Goal: Task Accomplishment & Management: Manage account settings

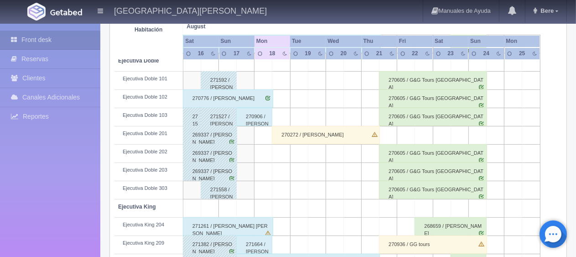
scroll to position [213, 0]
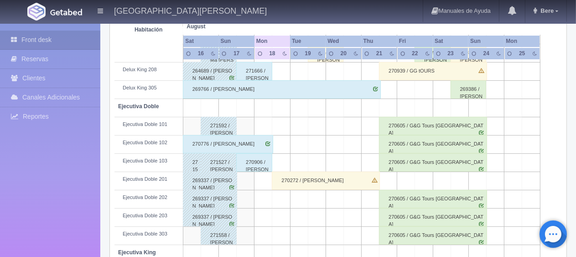
click at [208, 143] on div "270776 / Jaqueline Peña Sanchez" at bounding box center [228, 144] width 90 height 18
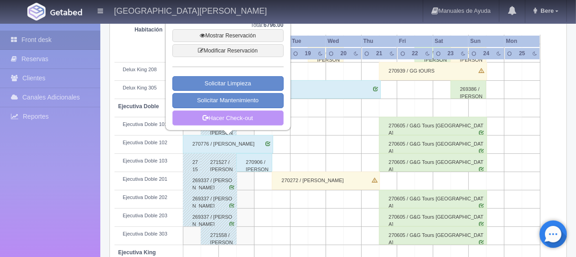
click at [225, 114] on link "Hacer Check-out" at bounding box center [228, 118] width 111 height 16
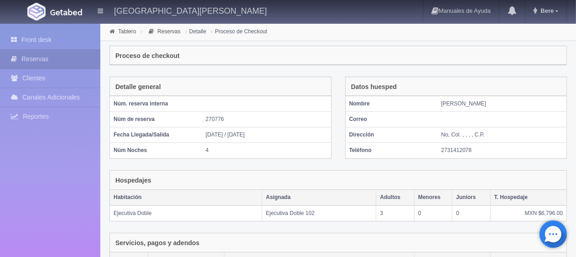
scroll to position [177, 0]
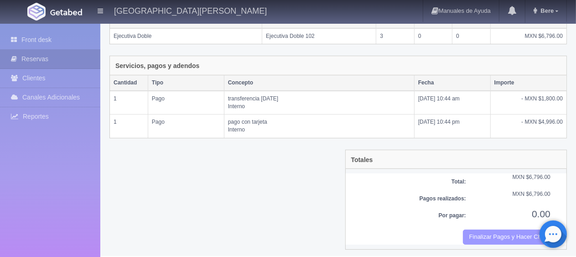
click at [505, 230] on button "Finalizar Pagos y Hacer Checkout" at bounding box center [507, 237] width 88 height 15
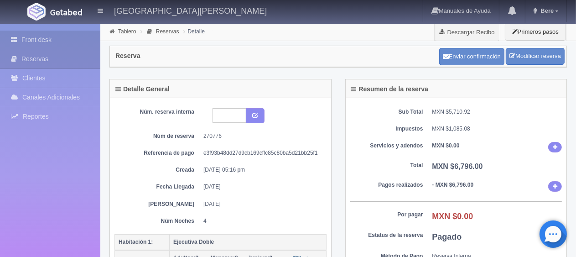
click at [22, 41] on link "Front desk" at bounding box center [50, 40] width 100 height 19
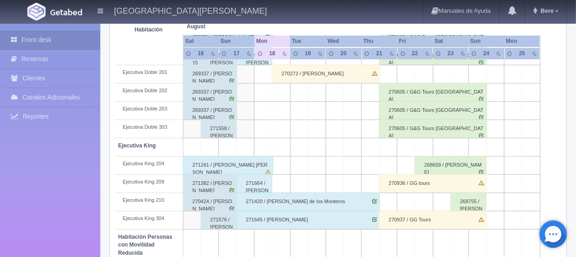
scroll to position [365, 0]
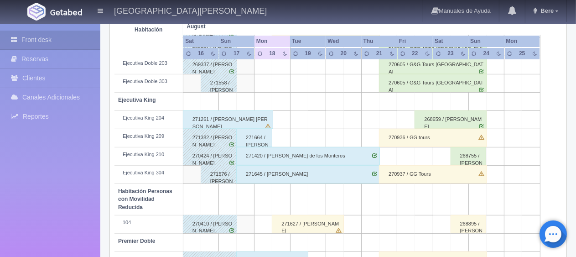
click at [220, 121] on div "271261 / [PERSON_NAME] [PERSON_NAME]" at bounding box center [228, 119] width 90 height 18
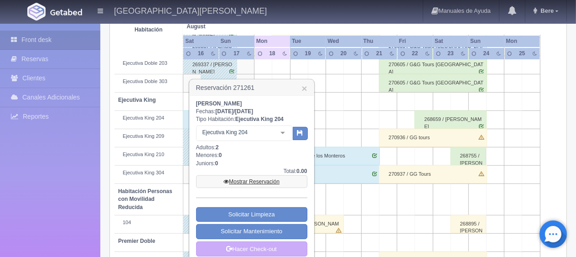
scroll to position [456, 0]
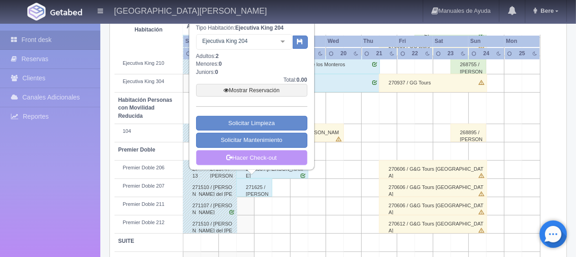
click at [251, 160] on link "Hacer Check-out" at bounding box center [251, 158] width 111 height 16
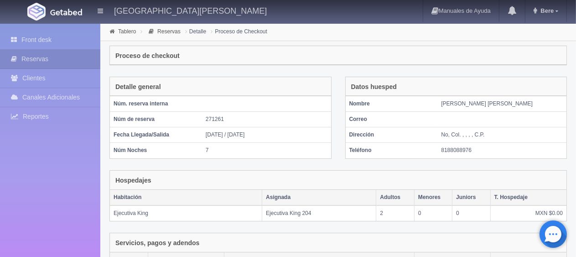
scroll to position [131, 0]
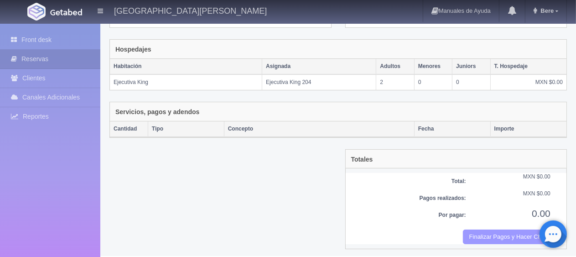
click at [487, 230] on button "Finalizar Pagos y Hacer Checkout" at bounding box center [507, 237] width 88 height 15
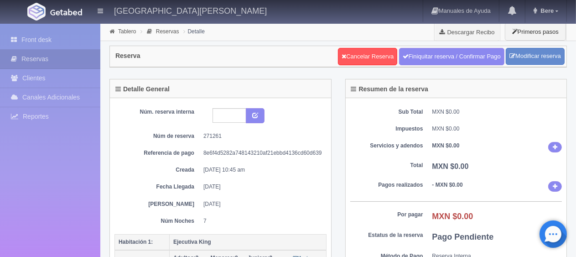
scroll to position [137, 0]
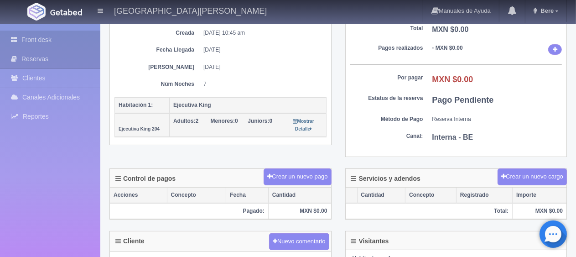
click at [56, 39] on link "Front desk" at bounding box center [50, 40] width 100 height 19
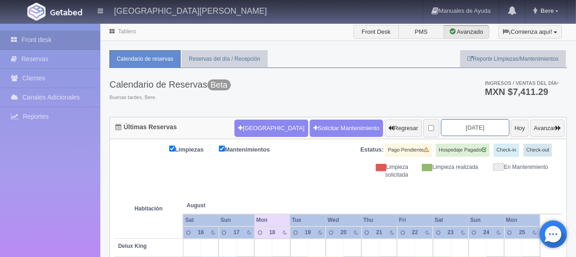
click at [465, 121] on input "[DATE]" at bounding box center [475, 127] width 68 height 17
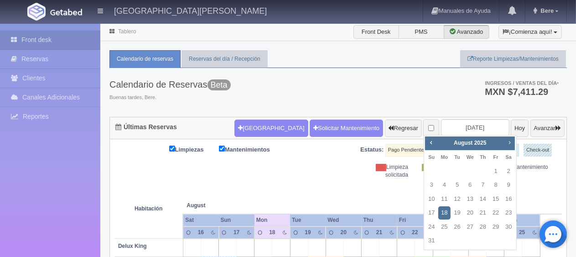
click at [507, 141] on span "Next" at bounding box center [509, 142] width 7 height 7
click at [496, 170] on link "5" at bounding box center [496, 171] width 12 height 13
type input "[DATE]"
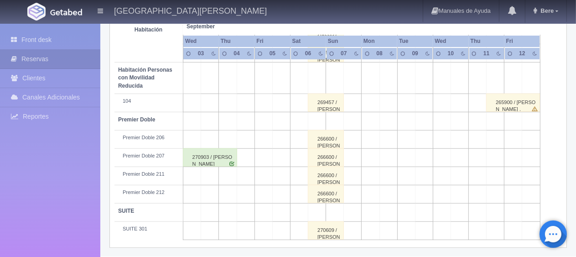
scroll to position [350, 0]
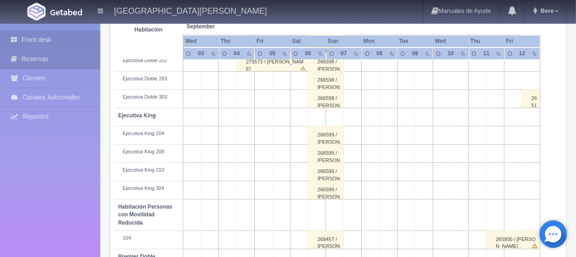
click at [50, 37] on link "Front desk" at bounding box center [50, 40] width 100 height 19
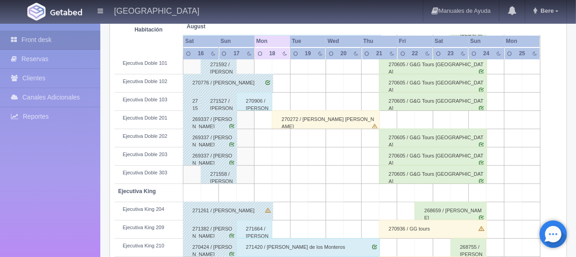
scroll to position [319, 0]
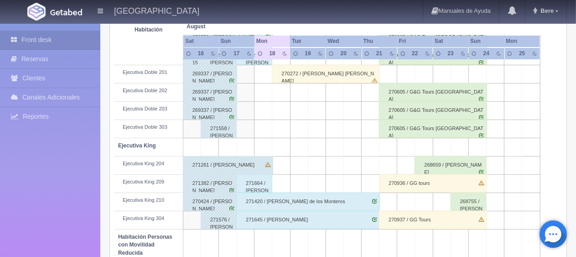
click at [259, 184] on div "271664 / [PERSON_NAME] ." at bounding box center [254, 183] width 36 height 18
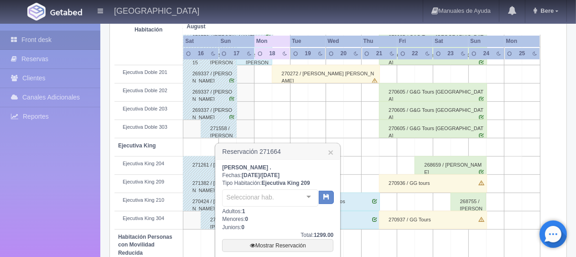
scroll to position [411, 0]
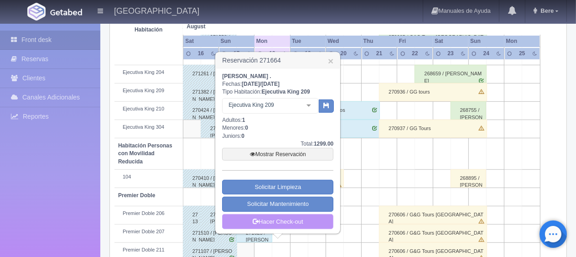
click at [260, 217] on link "Hacer Check-out" at bounding box center [277, 222] width 111 height 16
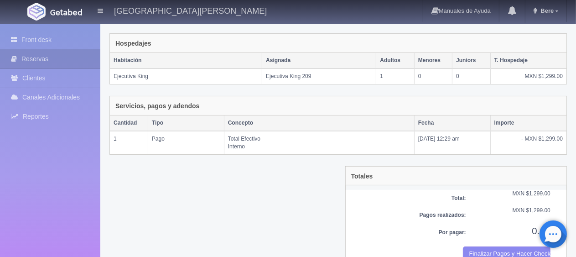
scroll to position [154, 0]
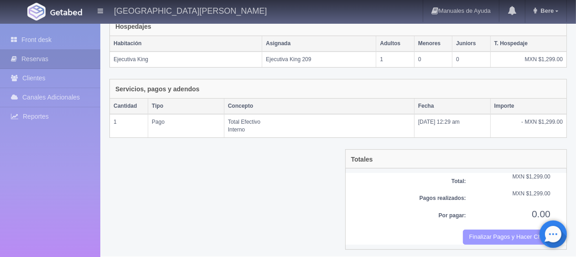
click at [490, 234] on button "Finalizar Pagos y Hacer Checkout" at bounding box center [507, 237] width 88 height 15
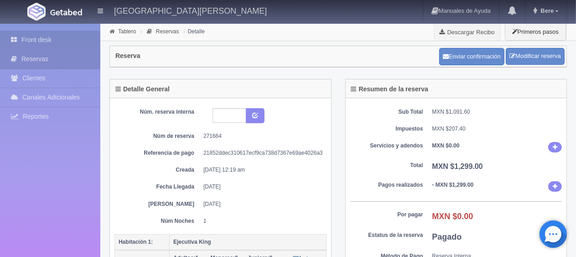
click at [41, 35] on link "Front desk" at bounding box center [50, 40] width 100 height 19
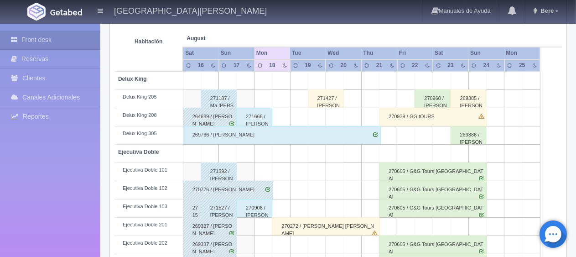
scroll to position [304, 0]
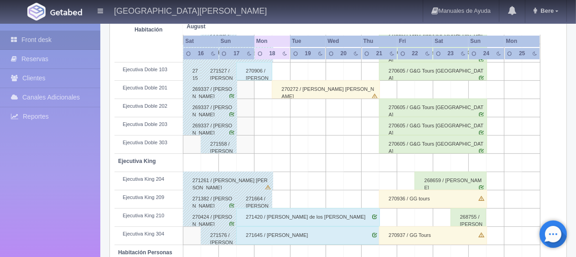
click at [294, 87] on div "270272 / [PERSON_NAME]" at bounding box center [326, 89] width 108 height 18
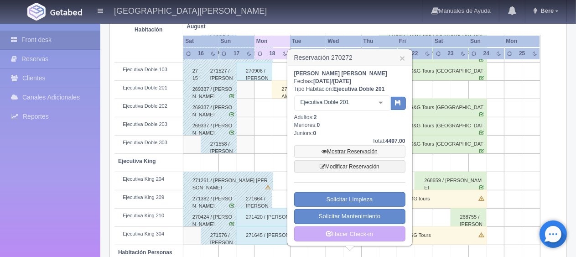
click at [347, 152] on link "Mostrar Reservación" at bounding box center [349, 151] width 111 height 13
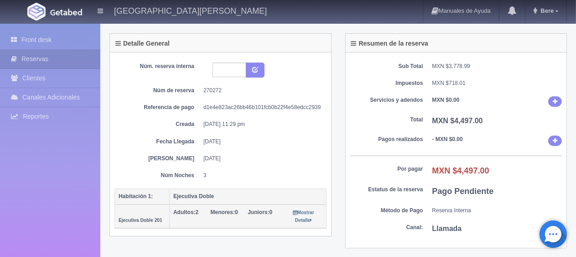
scroll to position [91, 0]
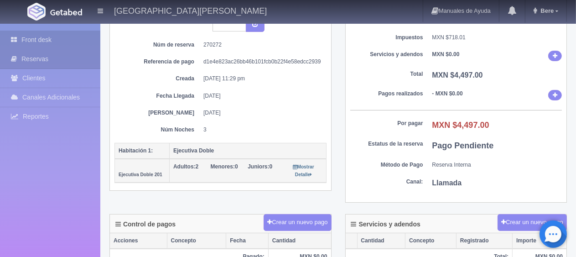
click at [75, 37] on link "Front desk" at bounding box center [50, 40] width 100 height 19
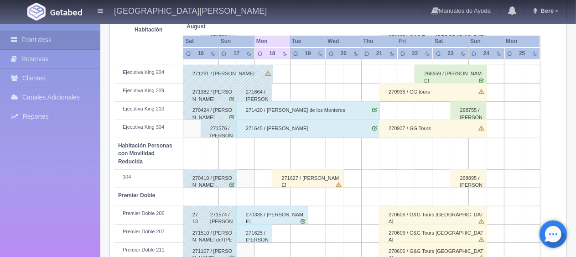
scroll to position [486, 0]
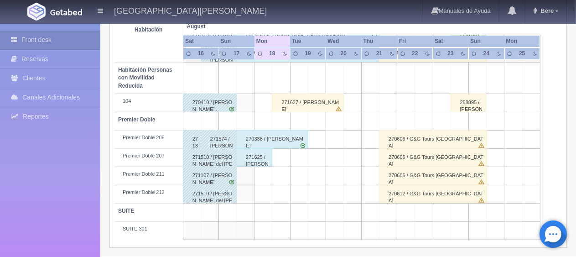
click at [313, 105] on div "271627 / [PERSON_NAME]" at bounding box center [308, 103] width 72 height 18
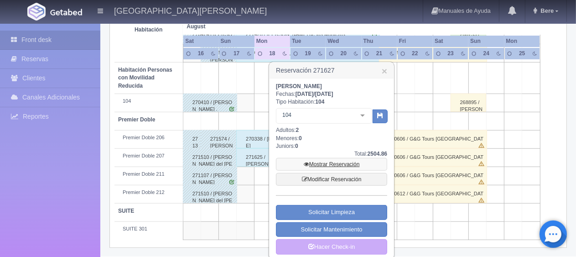
click at [320, 163] on link "Mostrar Reservación" at bounding box center [331, 164] width 111 height 13
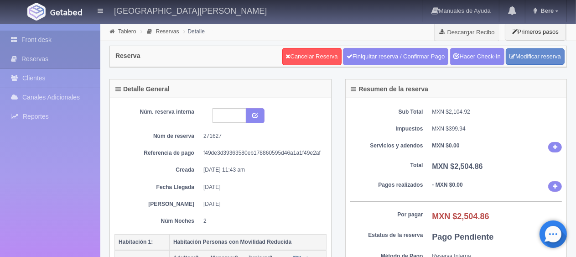
click at [36, 34] on link "Front desk" at bounding box center [50, 40] width 100 height 19
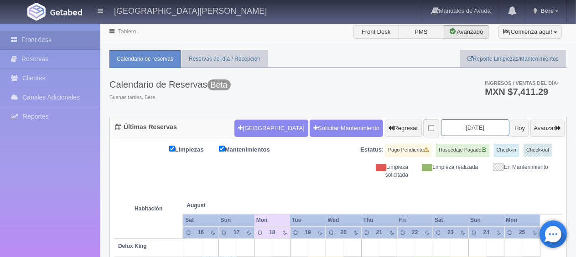
click at [461, 130] on input "[DATE]" at bounding box center [475, 127] width 68 height 17
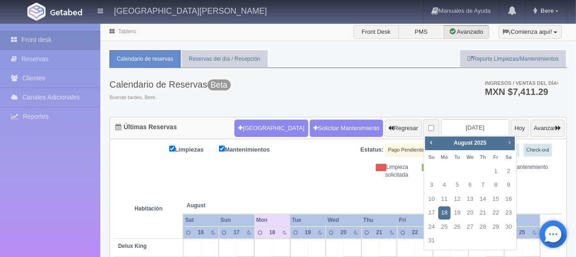
click at [510, 141] on span "Next" at bounding box center [509, 142] width 7 height 7
click at [497, 171] on link "5" at bounding box center [496, 171] width 12 height 13
type input "2025-09-05"
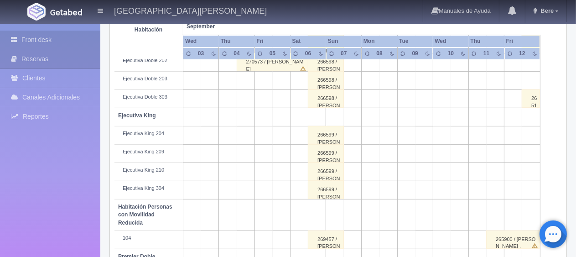
scroll to position [304, 0]
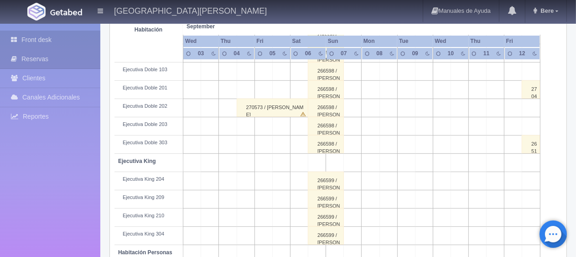
click at [27, 39] on link "Front desk" at bounding box center [50, 40] width 100 height 19
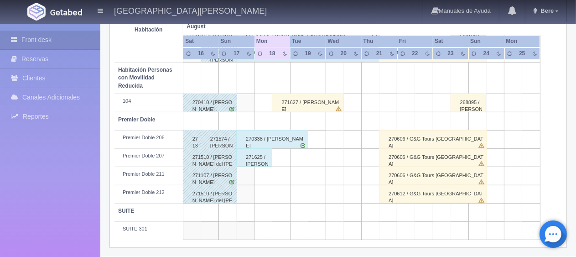
scroll to position [395, 0]
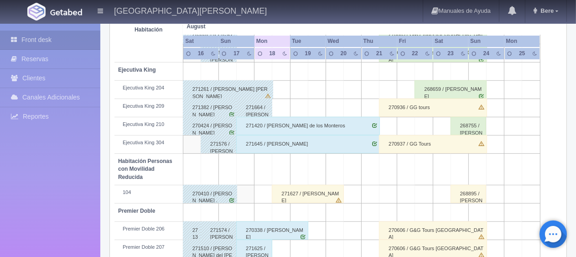
click at [60, 213] on div "Front desk Reservas Clientes [PERSON_NAME] Adicionales [GEOGRAPHIC_DATA] Report…" at bounding box center [50, 152] width 100 height 257
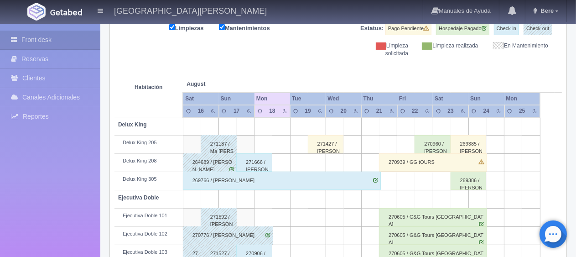
scroll to position [213, 0]
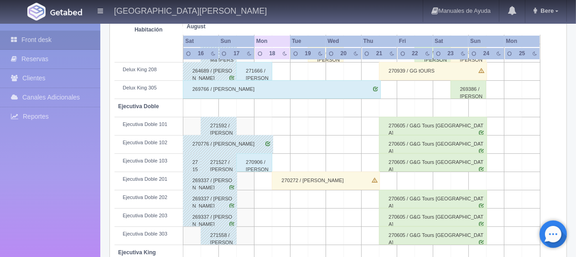
click at [219, 86] on div "269766 / Daniel suarez" at bounding box center [282, 89] width 198 height 18
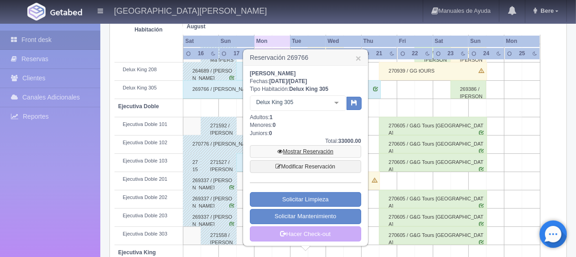
click at [286, 149] on link "Mostrar Reservación" at bounding box center [305, 151] width 111 height 13
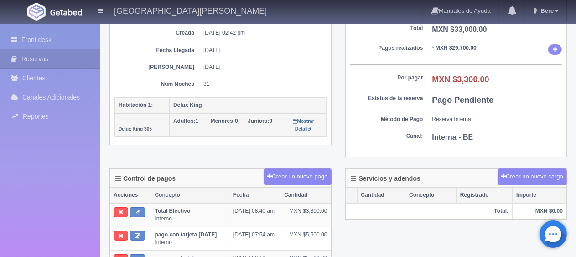
scroll to position [183, 0]
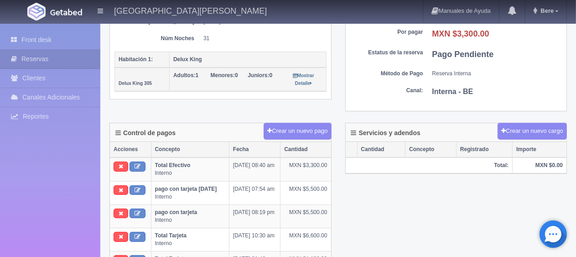
click at [27, 197] on div "Front desk Reservas Clientes [PERSON_NAME] Adicionales [GEOGRAPHIC_DATA] Report…" at bounding box center [50, 152] width 100 height 257
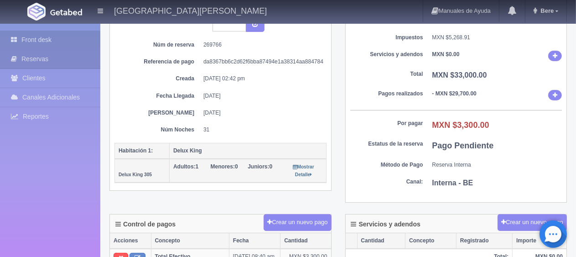
click at [53, 42] on link "Front desk" at bounding box center [50, 40] width 100 height 19
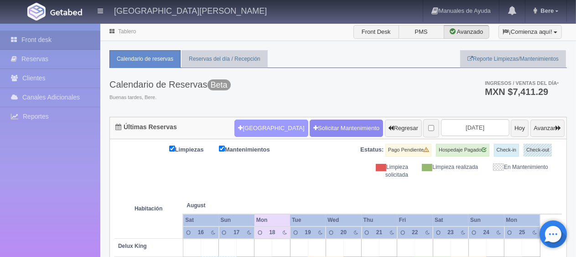
click at [274, 127] on button "[GEOGRAPHIC_DATA]" at bounding box center [271, 128] width 73 height 17
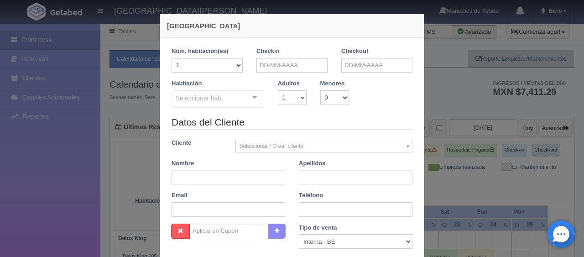
checkbox input "false"
click at [273, 64] on input "text" at bounding box center [291, 65] width 71 height 15
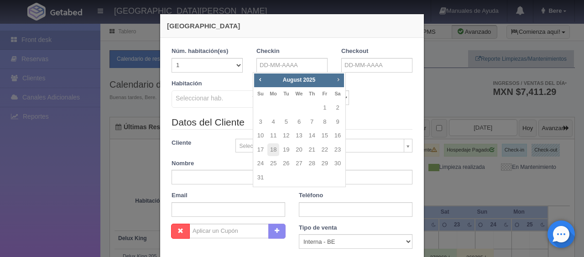
click at [342, 81] on link "Next" at bounding box center [339, 79] width 10 height 10
click at [323, 110] on link "5" at bounding box center [325, 107] width 12 height 13
type input "05-09-2025"
checkbox input "false"
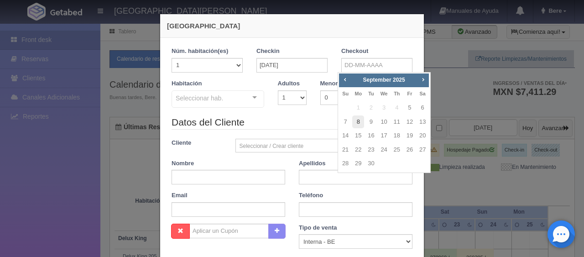
click at [356, 124] on link "8" at bounding box center [358, 121] width 12 height 13
type input "08-09-2025"
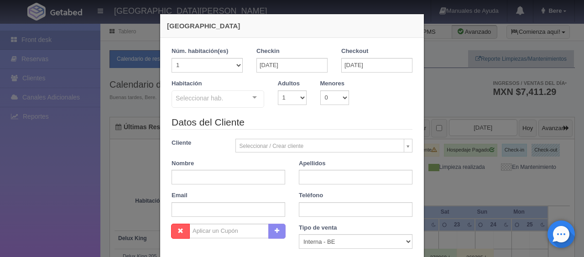
checkbox input "false"
click at [99, 168] on div "Nueva Reserva 1 Núm. habitación(es) 1 2 3 4 5 6 7 8 9 10 11 12 13 14 15 16 17 1…" at bounding box center [292, 128] width 584 height 257
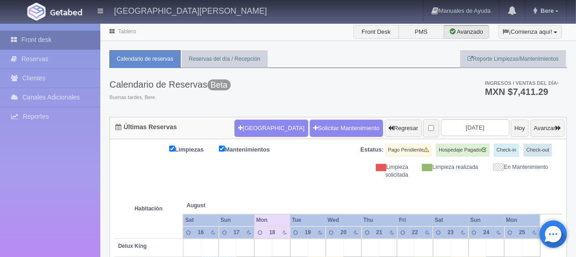
click at [60, 38] on link "Front desk" at bounding box center [50, 40] width 100 height 19
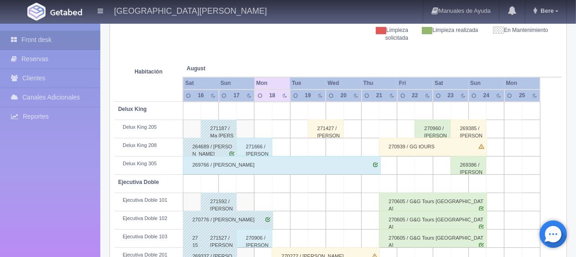
scroll to position [183, 0]
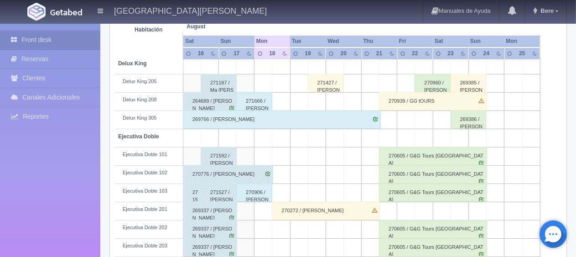
click at [308, 211] on div "270272 / [PERSON_NAME]" at bounding box center [326, 211] width 108 height 18
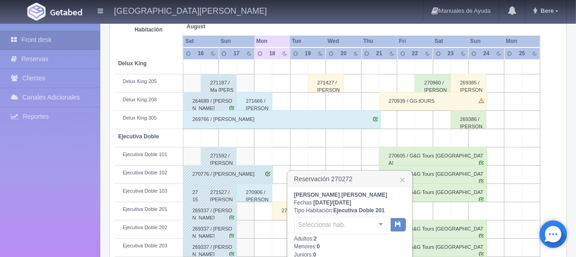
scroll to position [228, 0]
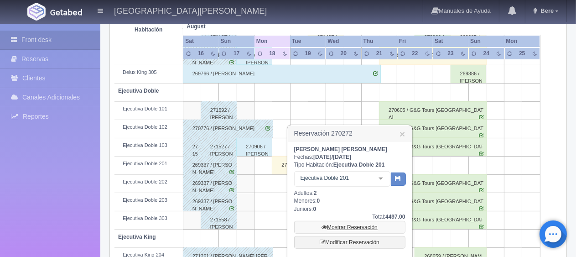
click at [330, 225] on link "Mostrar Reservación" at bounding box center [349, 227] width 111 height 13
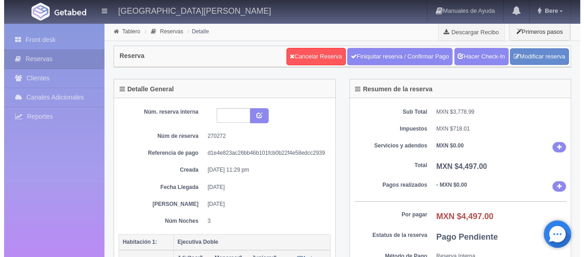
scroll to position [137, 0]
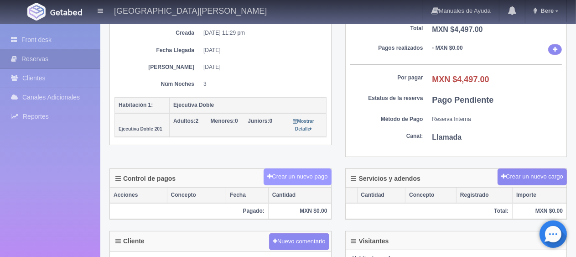
click at [265, 172] on button "Crear un nuevo pago" at bounding box center [298, 176] width 68 height 17
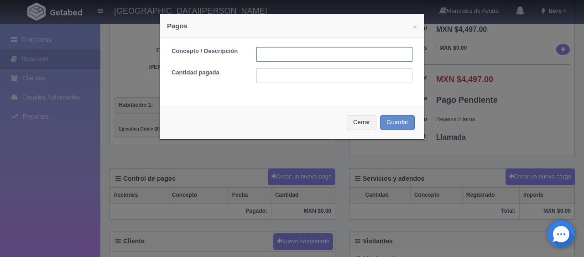
click at [256, 59] on input "text" at bounding box center [334, 54] width 156 height 15
type input "transferencia [DATE]"
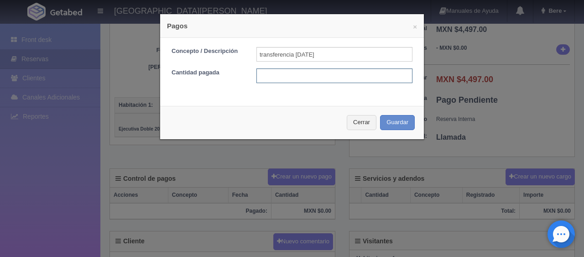
click at [282, 77] on input "text" at bounding box center [334, 75] width 156 height 15
type input "2000"
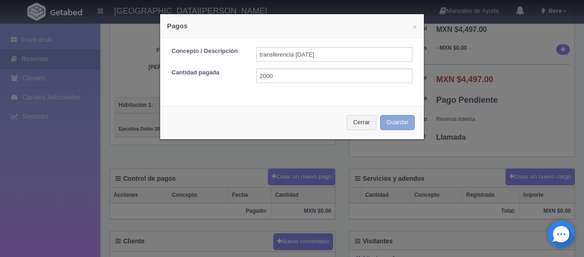
click at [396, 122] on button "Guardar" at bounding box center [397, 122] width 35 height 15
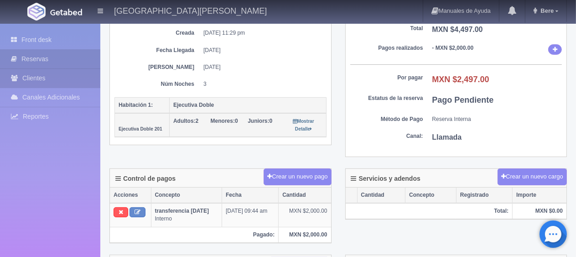
scroll to position [91, 0]
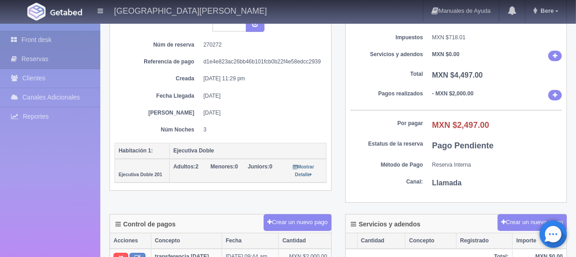
click at [52, 40] on link "Front desk" at bounding box center [50, 40] width 100 height 19
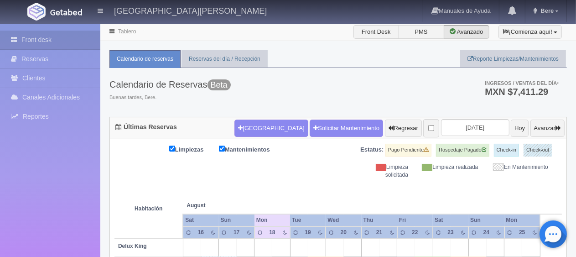
scroll to position [91, 0]
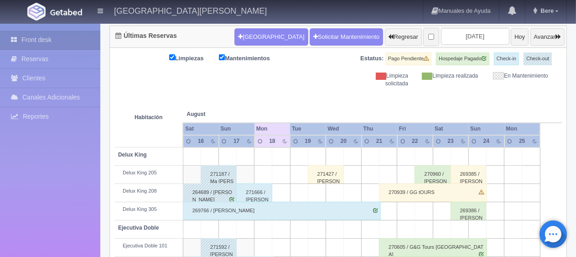
click at [262, 196] on div "271666 / [PERSON_NAME] ." at bounding box center [254, 192] width 36 height 18
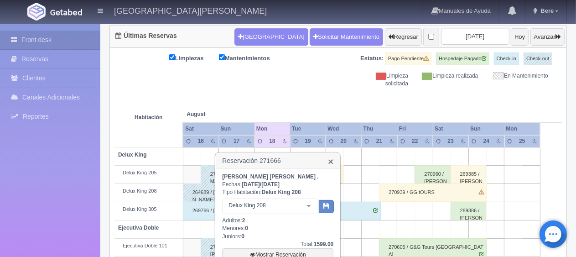
click at [332, 160] on link "×" at bounding box center [330, 162] width 5 height 10
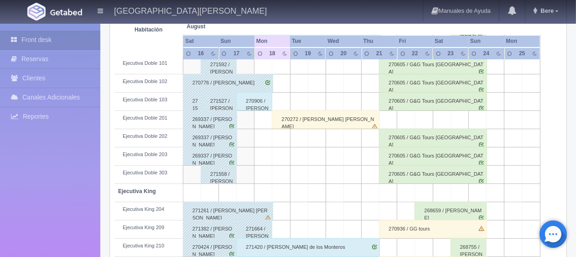
scroll to position [319, 0]
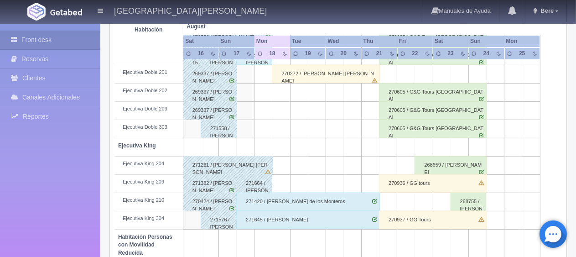
click at [251, 188] on div "271664 / [PERSON_NAME] ." at bounding box center [254, 183] width 36 height 18
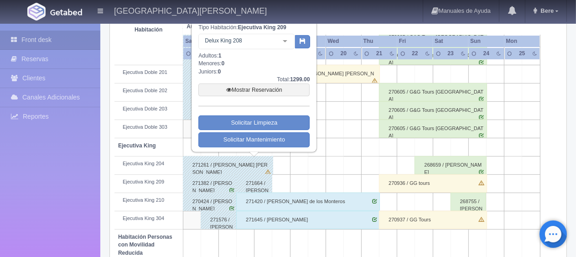
scroll to position [274, 0]
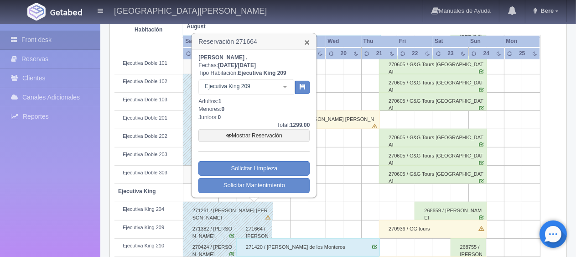
click at [306, 41] on link "×" at bounding box center [306, 42] width 5 height 10
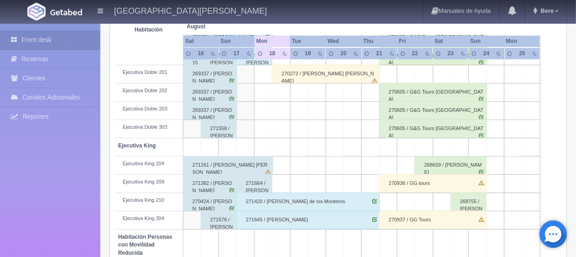
scroll to position [365, 0]
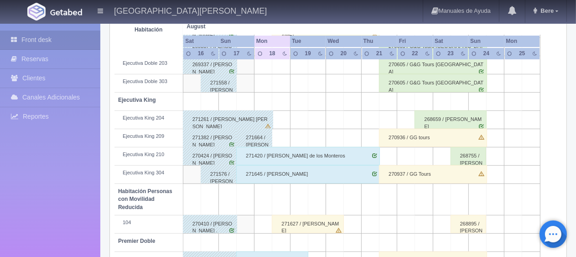
click at [297, 170] on div "271645 / [PERSON_NAME]" at bounding box center [308, 174] width 144 height 18
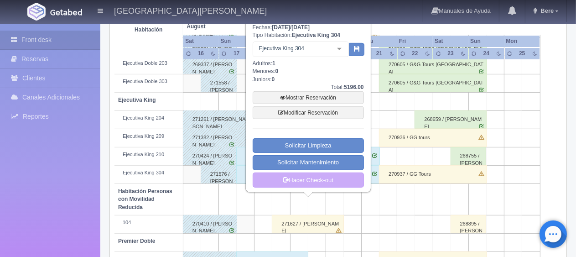
scroll to position [319, 0]
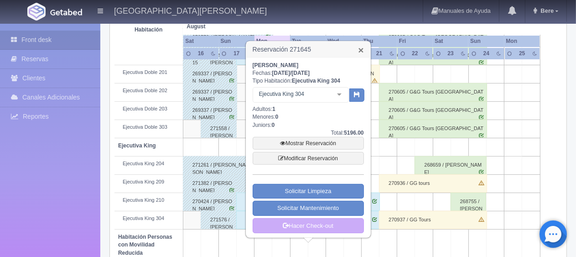
click at [360, 50] on link "×" at bounding box center [360, 50] width 5 height 10
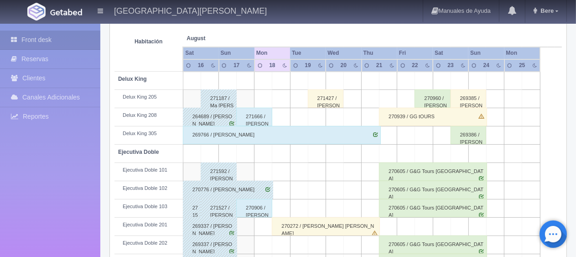
scroll to position [121, 0]
